Goal: Information Seeking & Learning: Learn about a topic

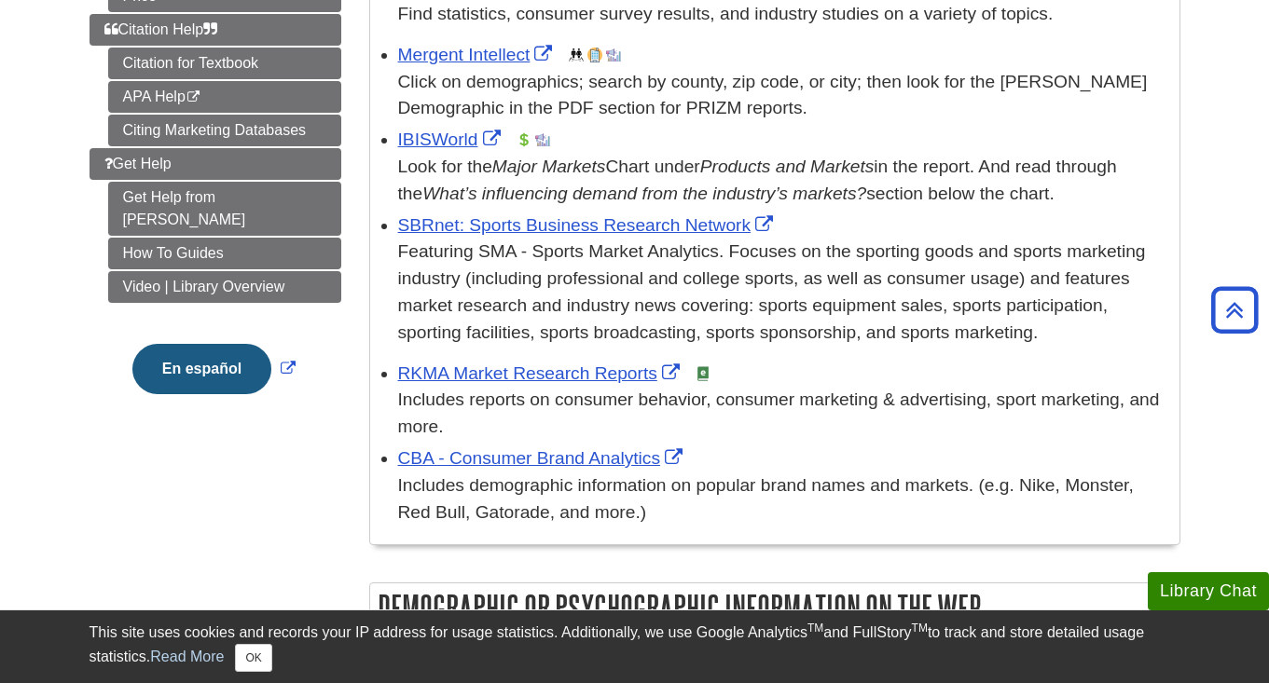
scroll to position [553, 0]
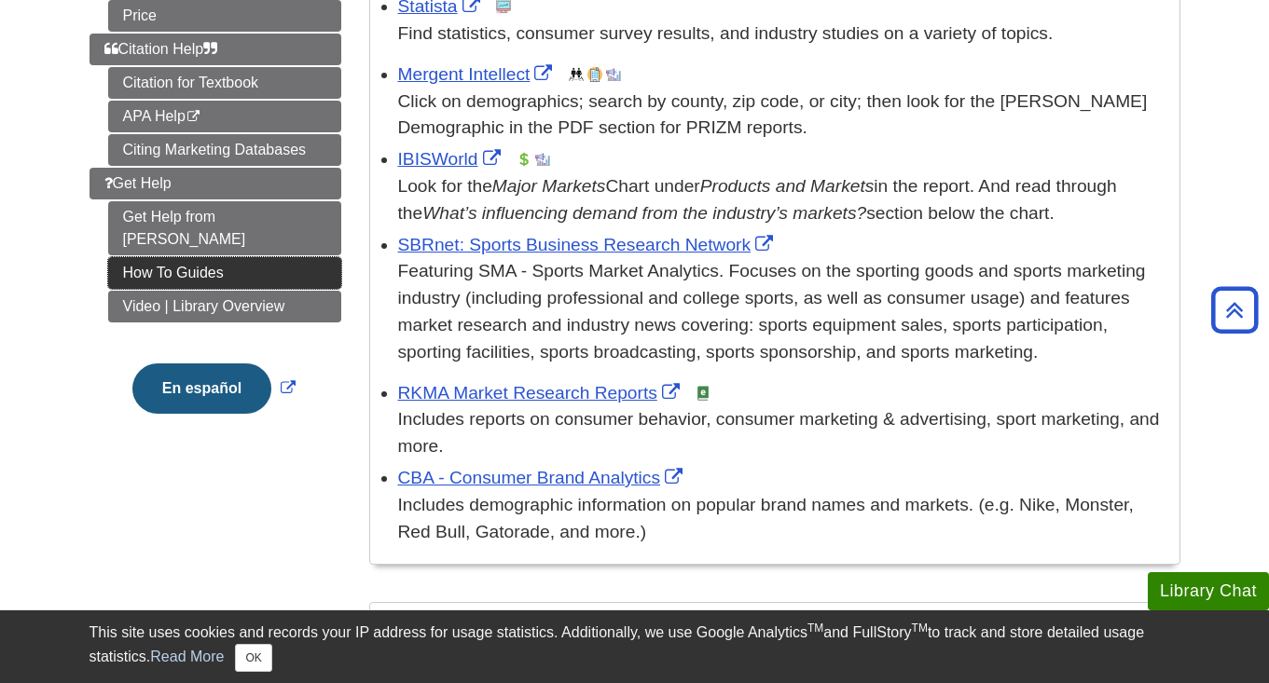
click at [240, 257] on link "How To Guides" at bounding box center [224, 273] width 233 height 32
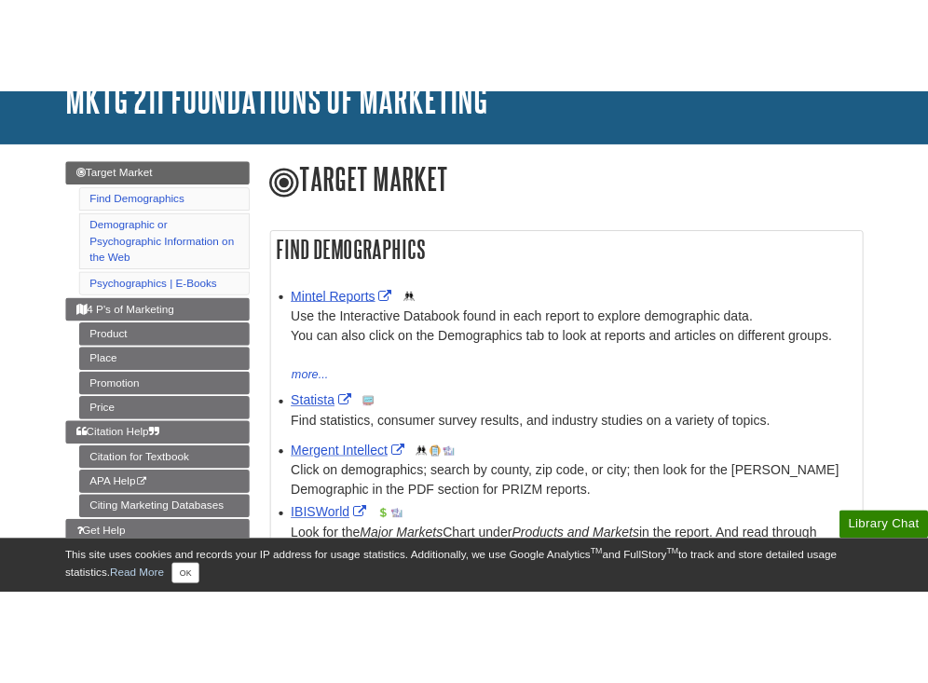
scroll to position [141, 0]
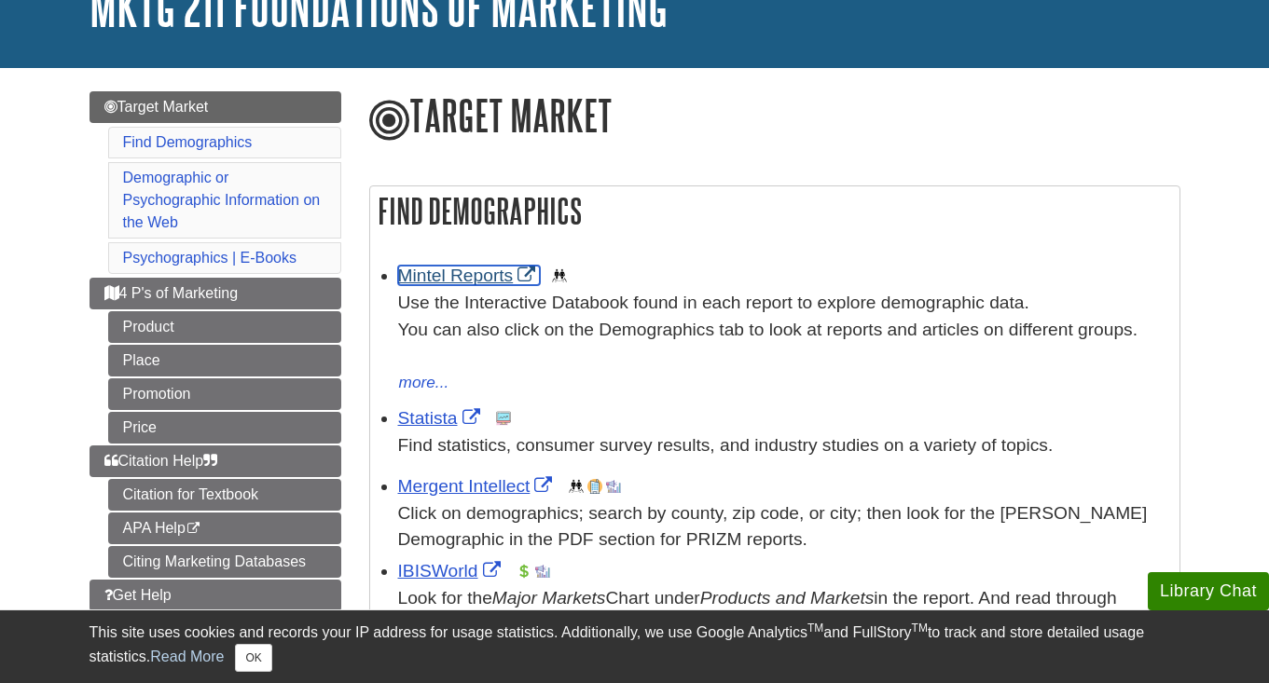
click at [457, 276] on link "Mintel Reports" at bounding box center [469, 276] width 143 height 20
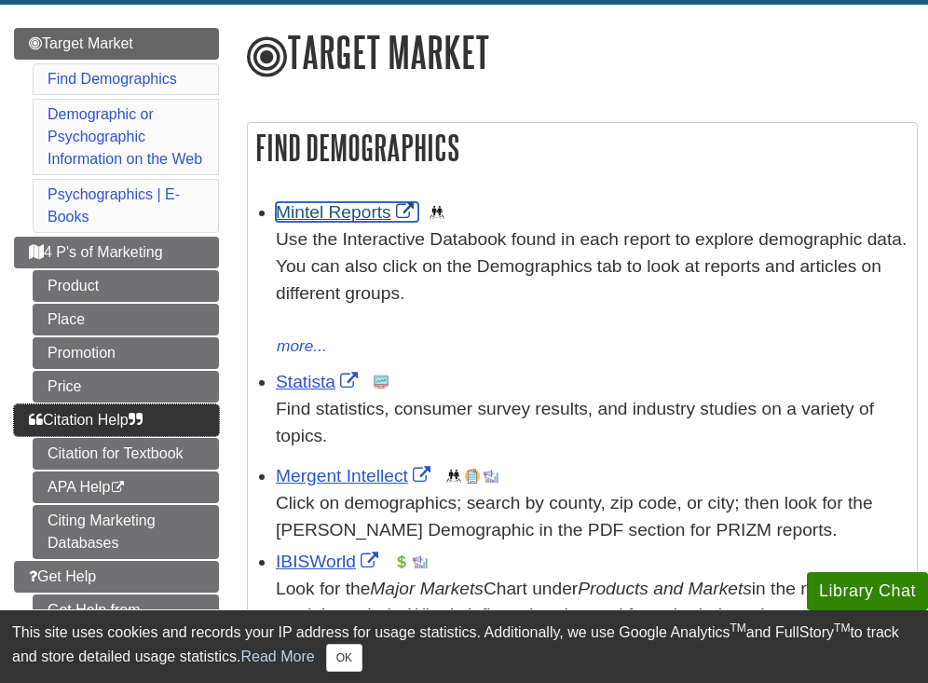
scroll to position [202, 0]
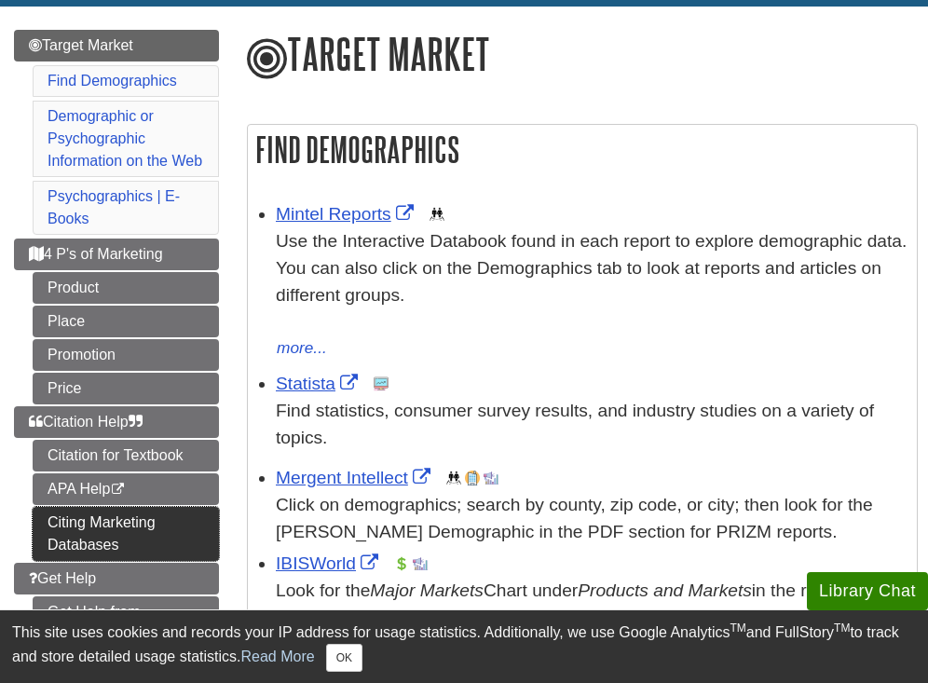
click at [84, 521] on link "Citing Marketing Databases" at bounding box center [126, 534] width 186 height 54
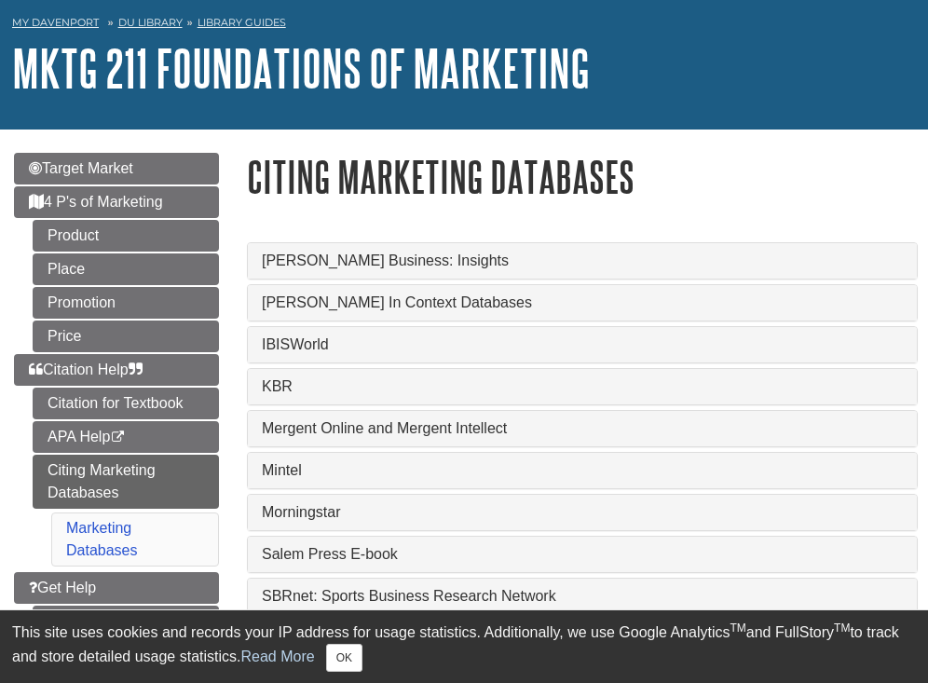
scroll to position [147, 0]
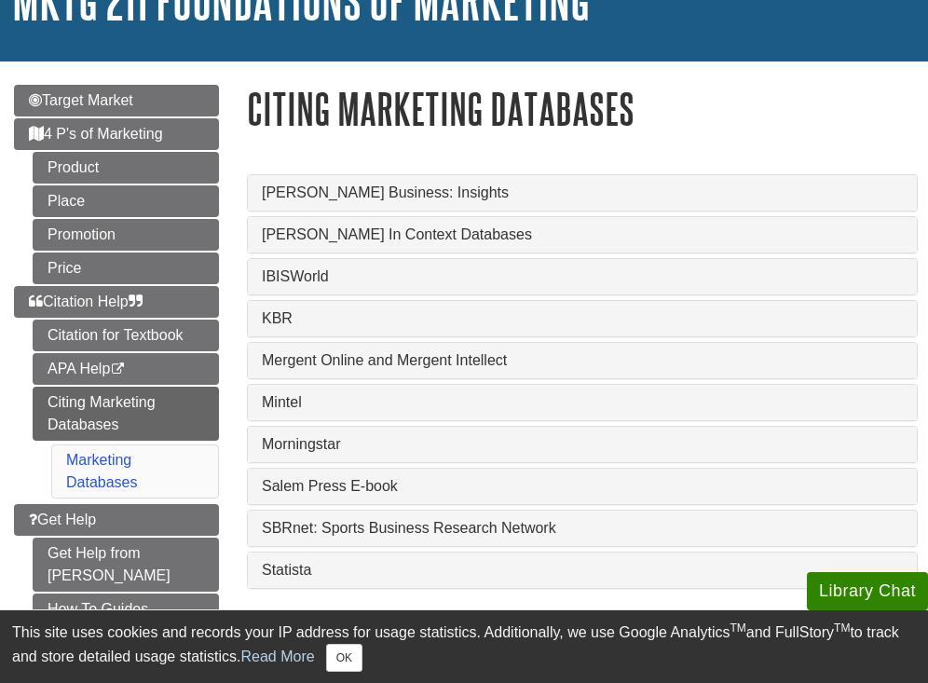
click at [297, 420] on div "Mintel" at bounding box center [582, 402] width 669 height 35
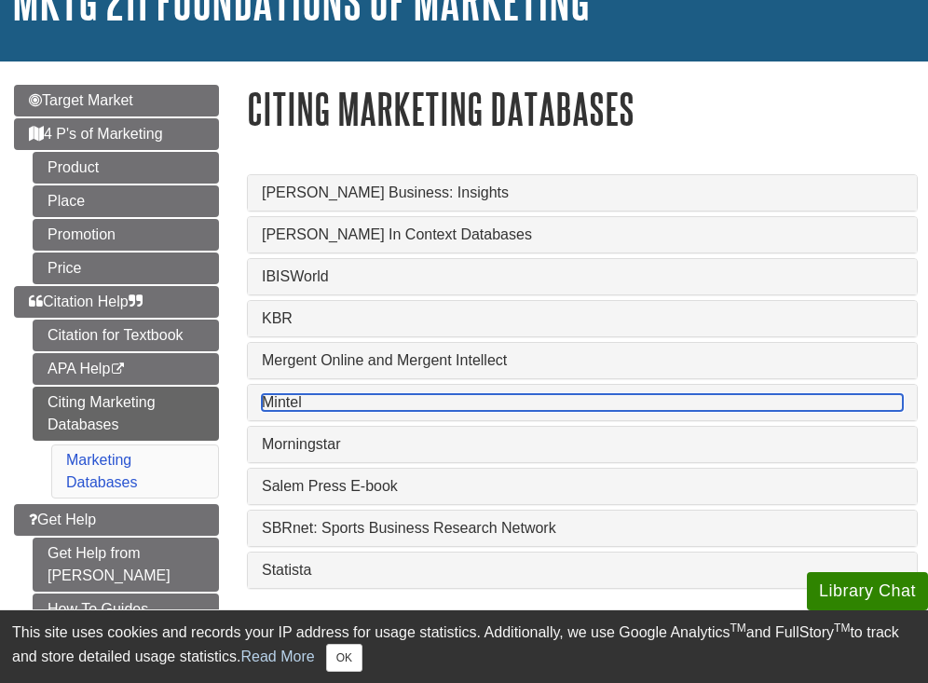
click at [295, 403] on link "Mintel" at bounding box center [582, 402] width 641 height 17
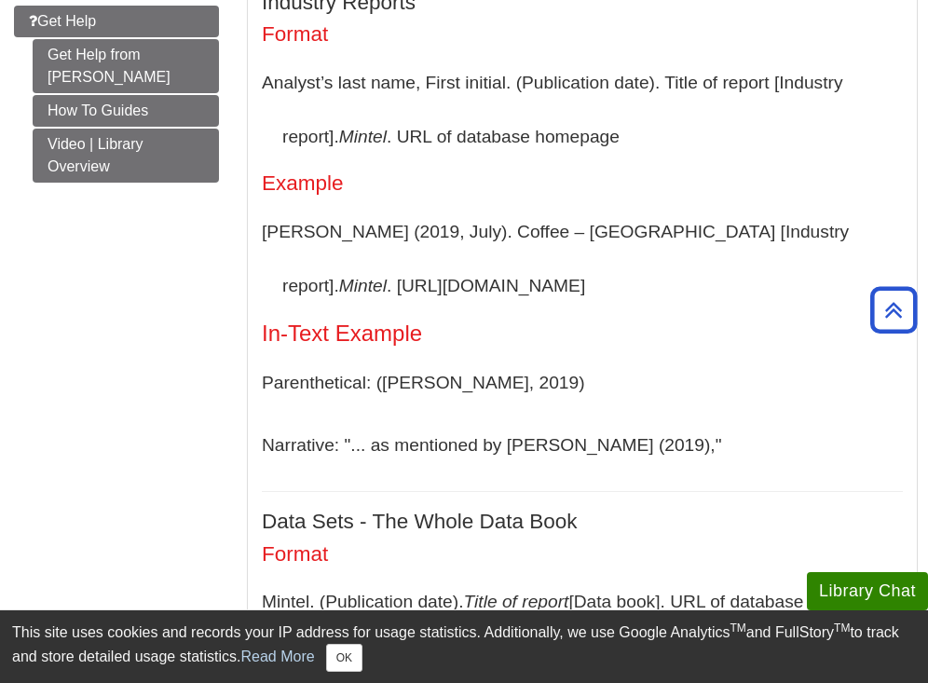
scroll to position [676, 0]
